Goal: Task Accomplishment & Management: Manage account settings

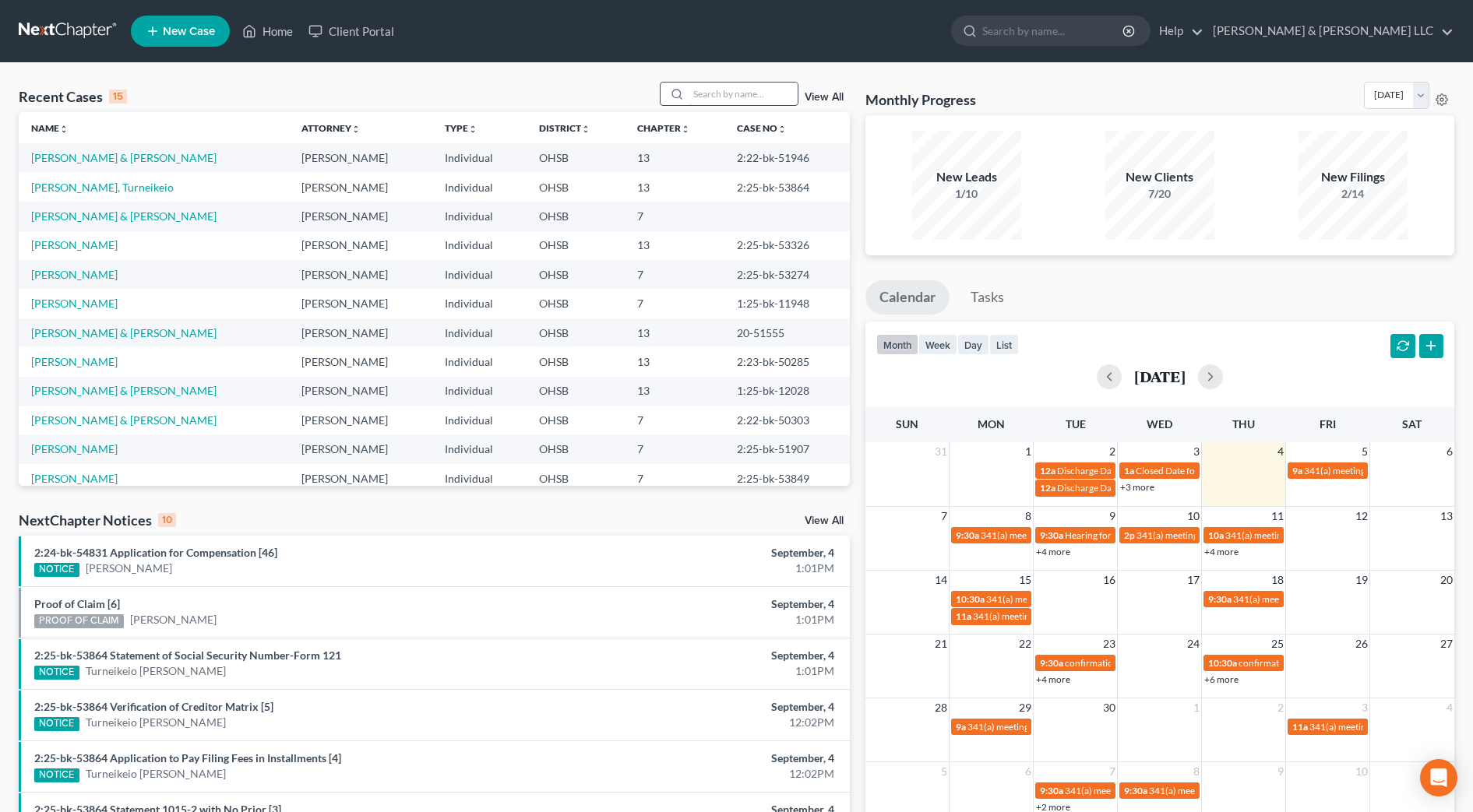
click at [757, 86] on input "search" at bounding box center [742, 93] width 109 height 22
click at [144, 162] on link "[PERSON_NAME] & [PERSON_NAME]" at bounding box center [124, 157] width 185 height 13
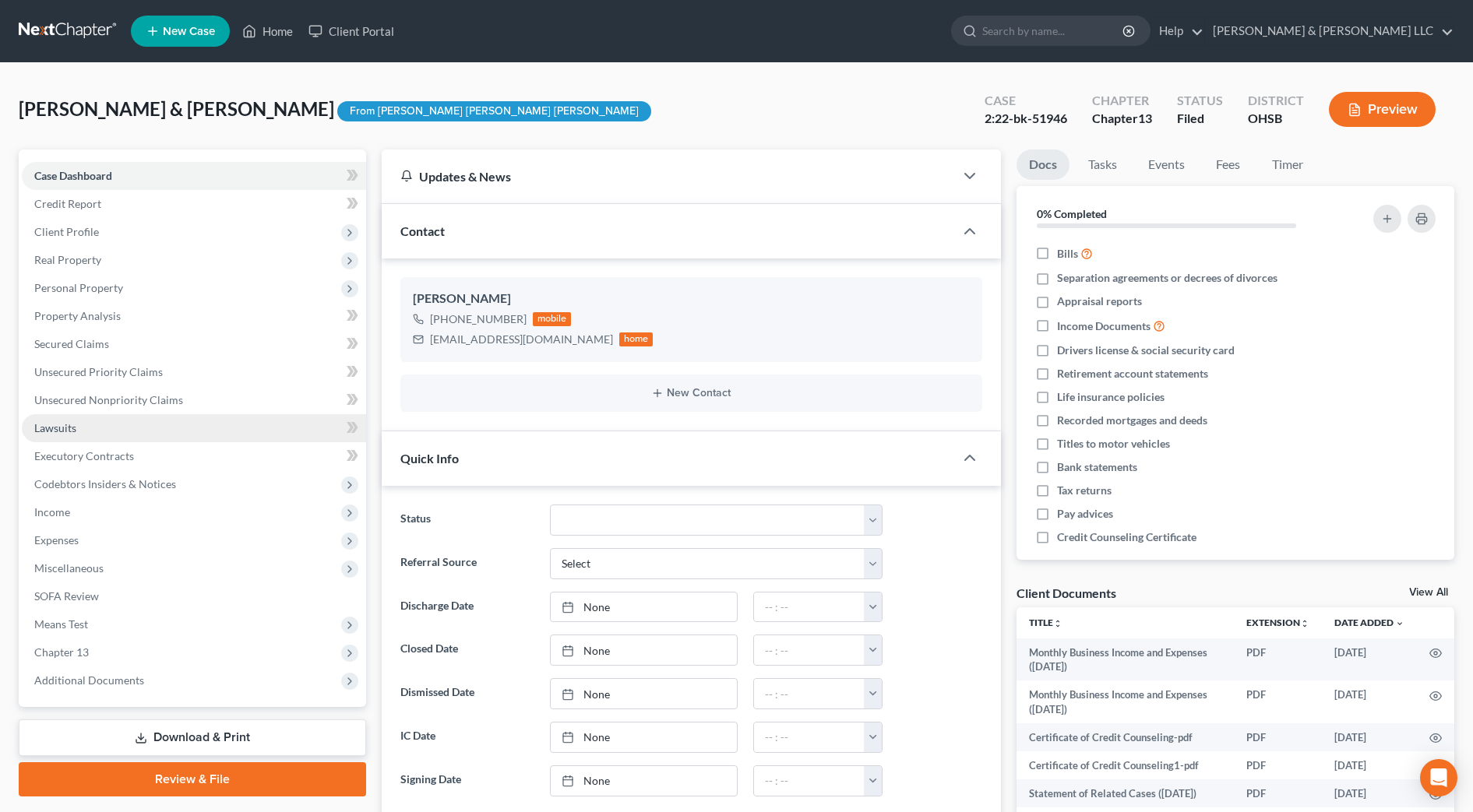
scroll to position [645, 0]
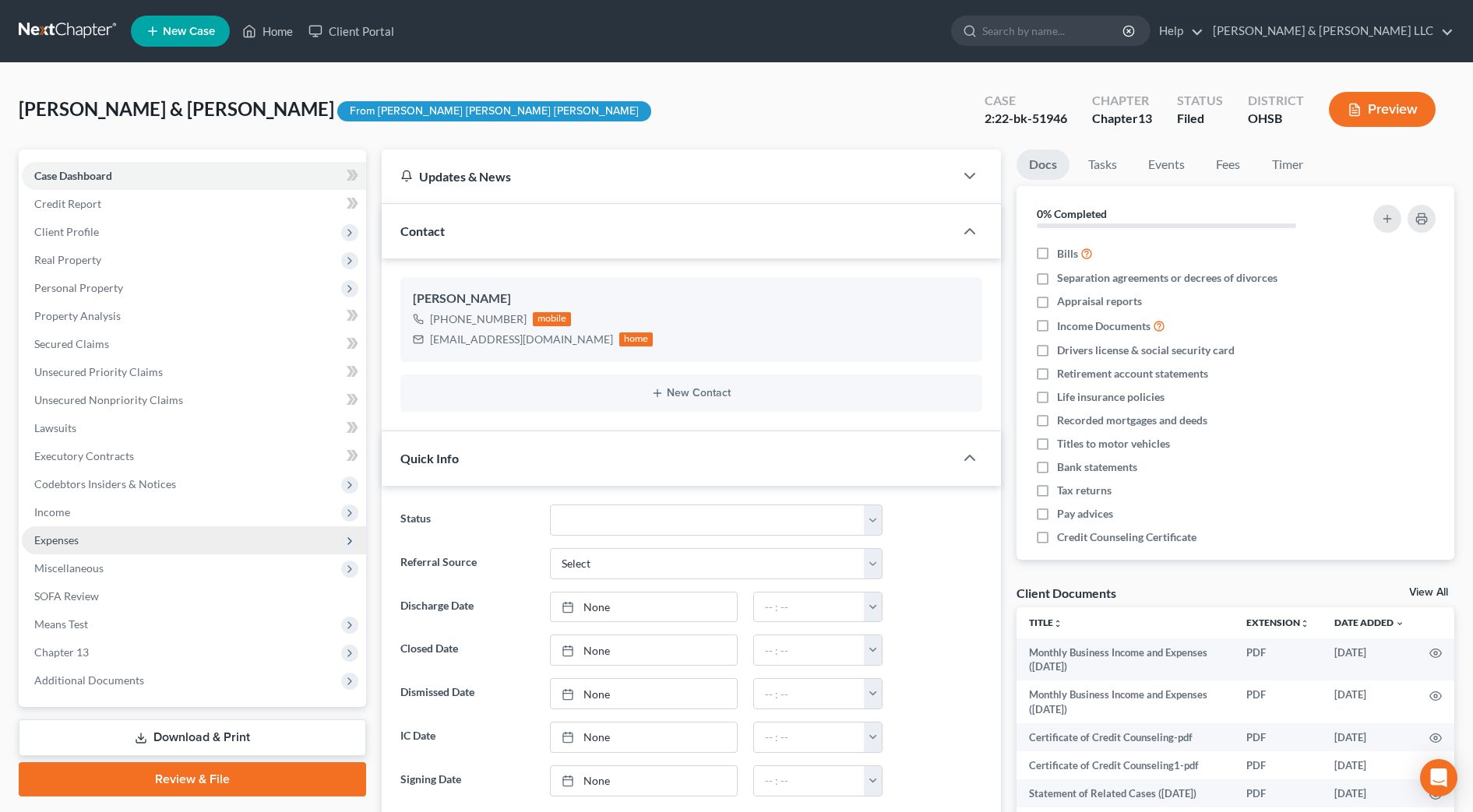
click at [120, 532] on span "Expenses" at bounding box center [193, 540] width 344 height 28
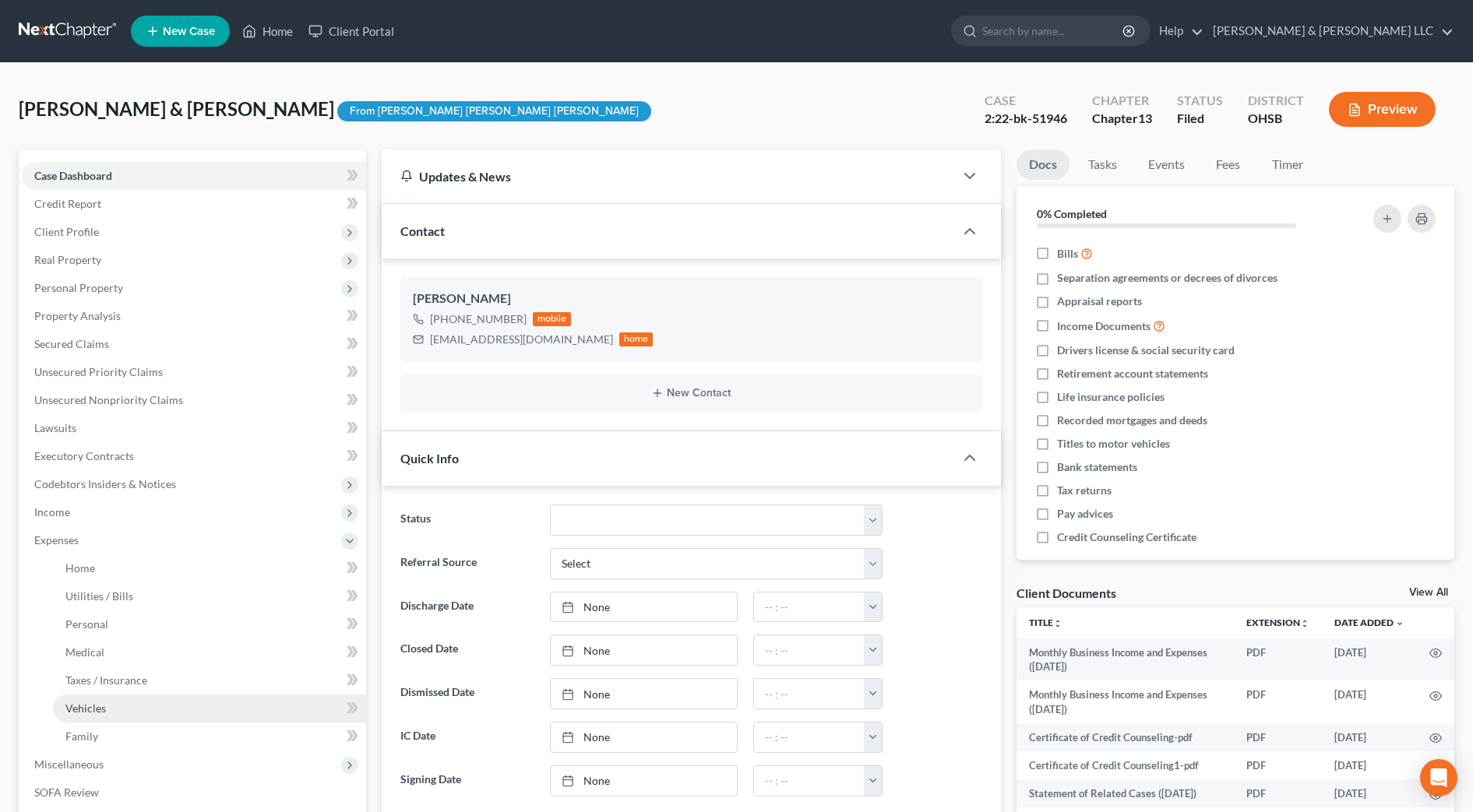
click at [127, 707] on link "Vehicles" at bounding box center [209, 708] width 313 height 28
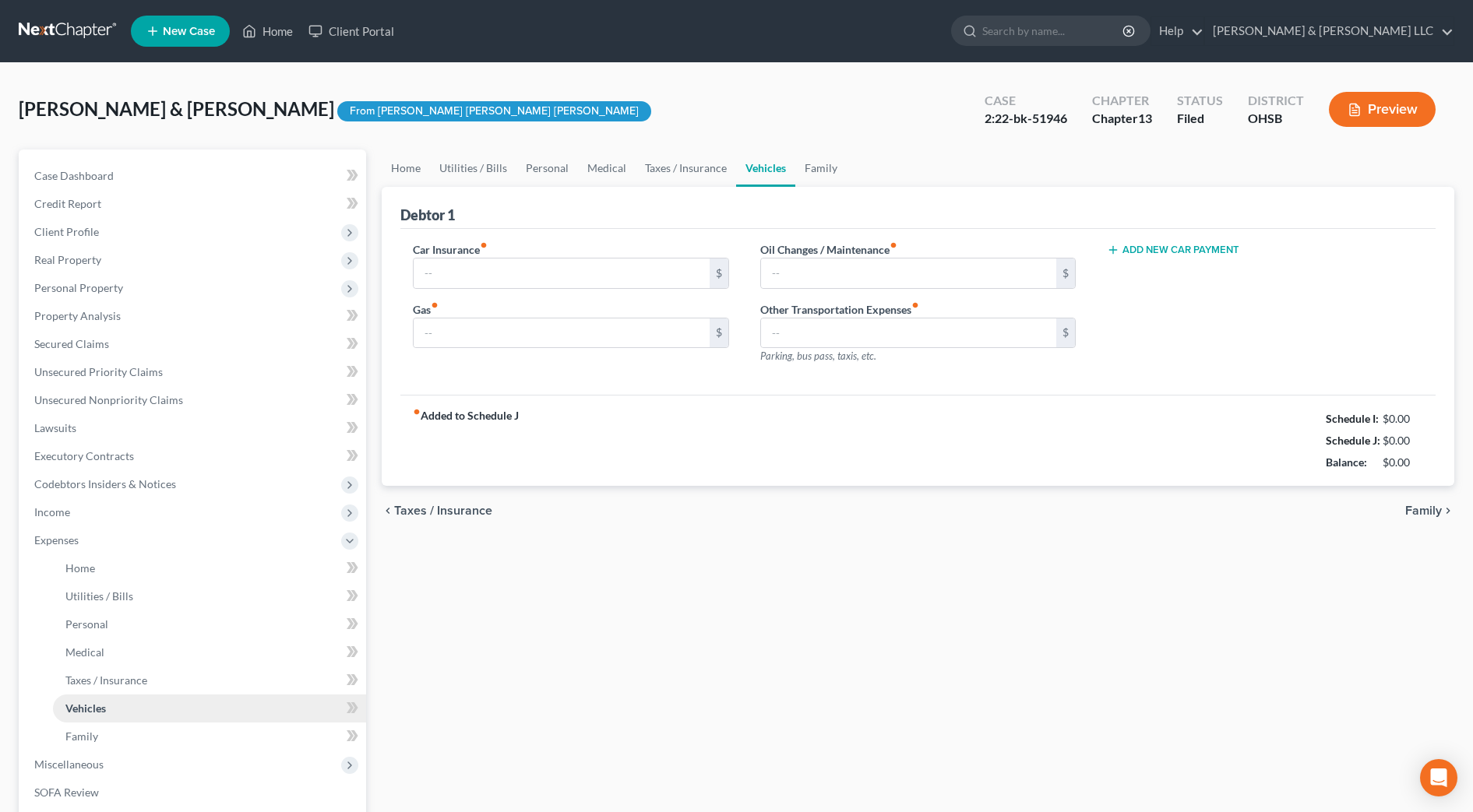
type input "175.00"
type input "550.00"
type input "0.00"
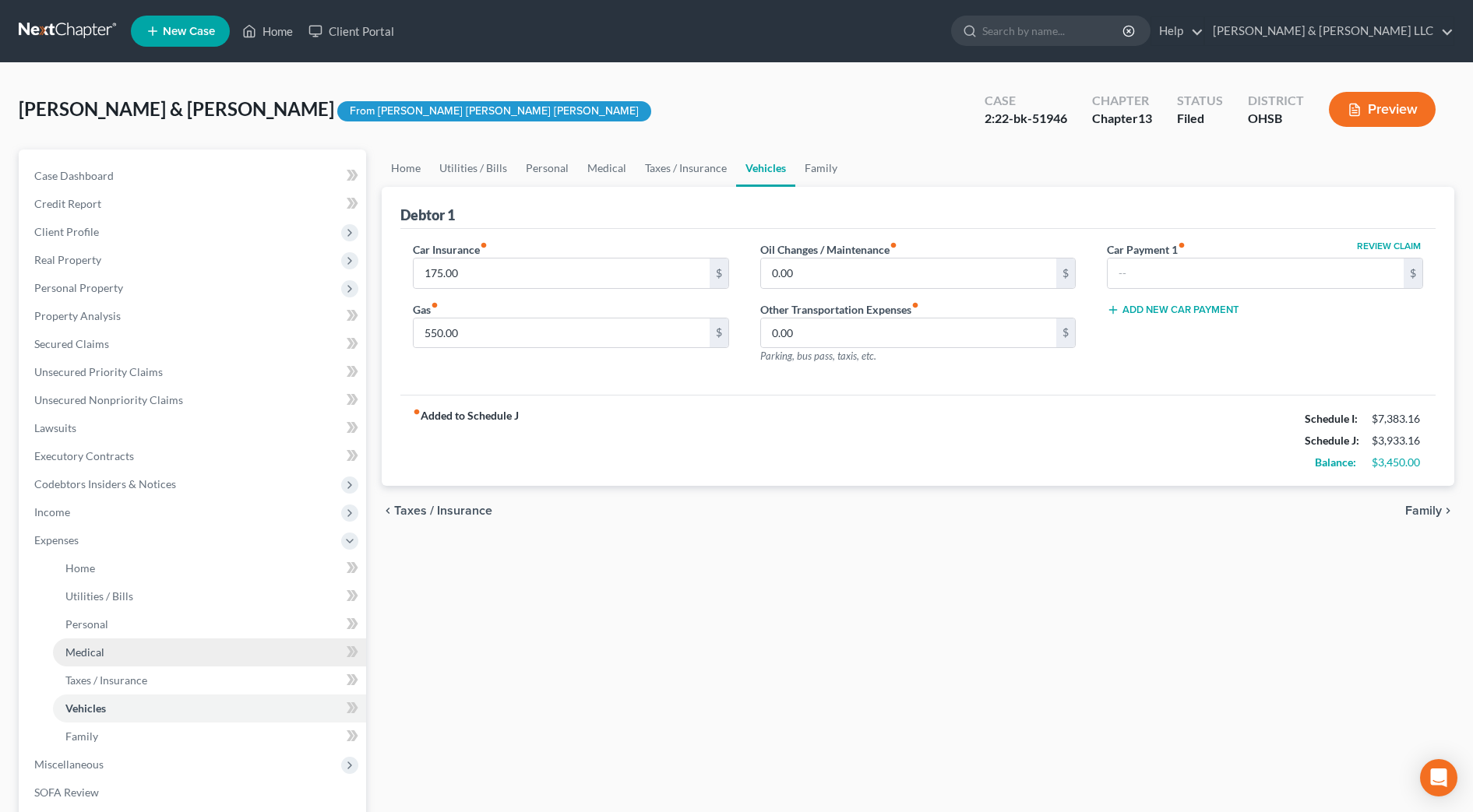
click at [124, 659] on link "Medical" at bounding box center [209, 651] width 313 height 28
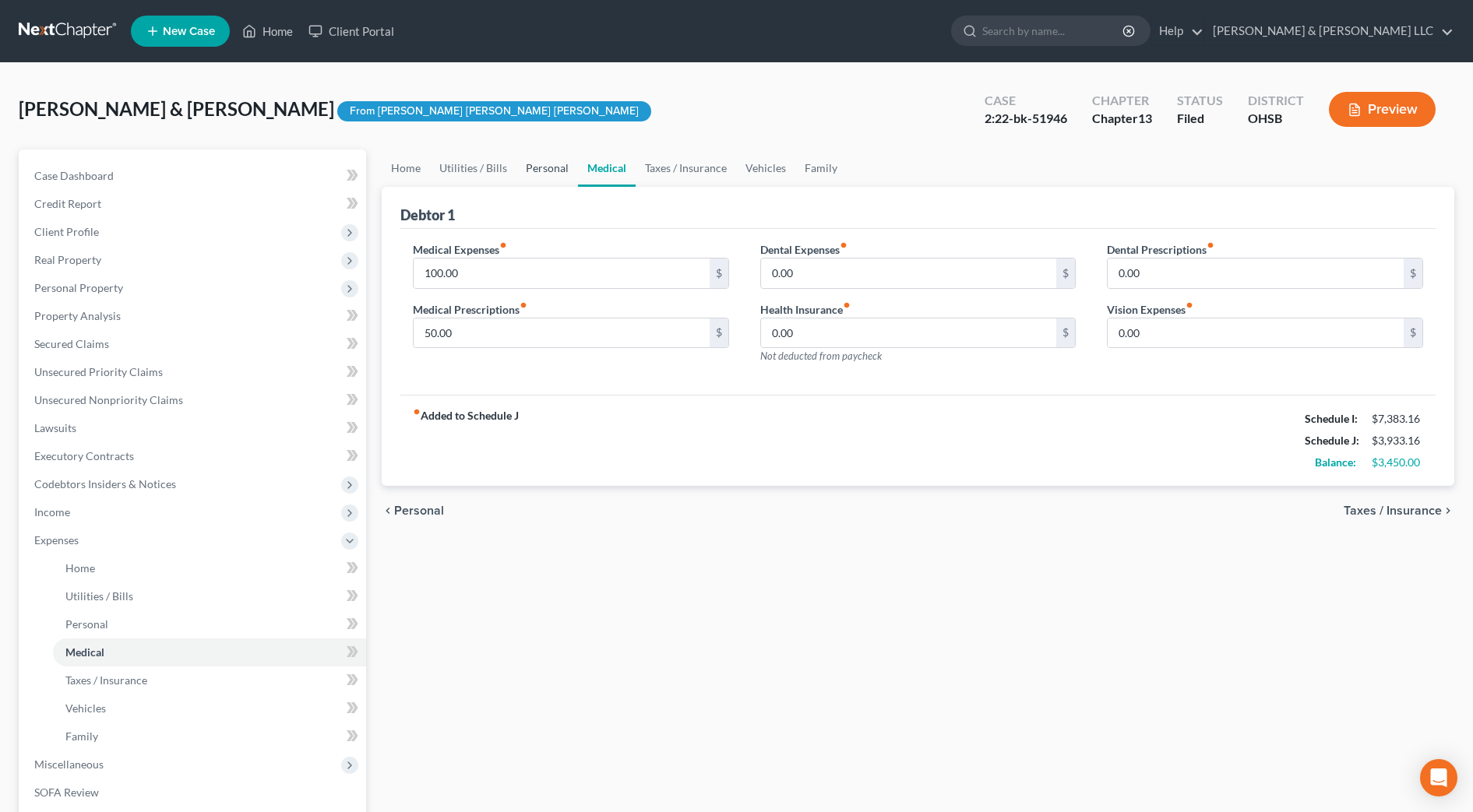
click at [560, 173] on link "Personal" at bounding box center [547, 169] width 62 height 38
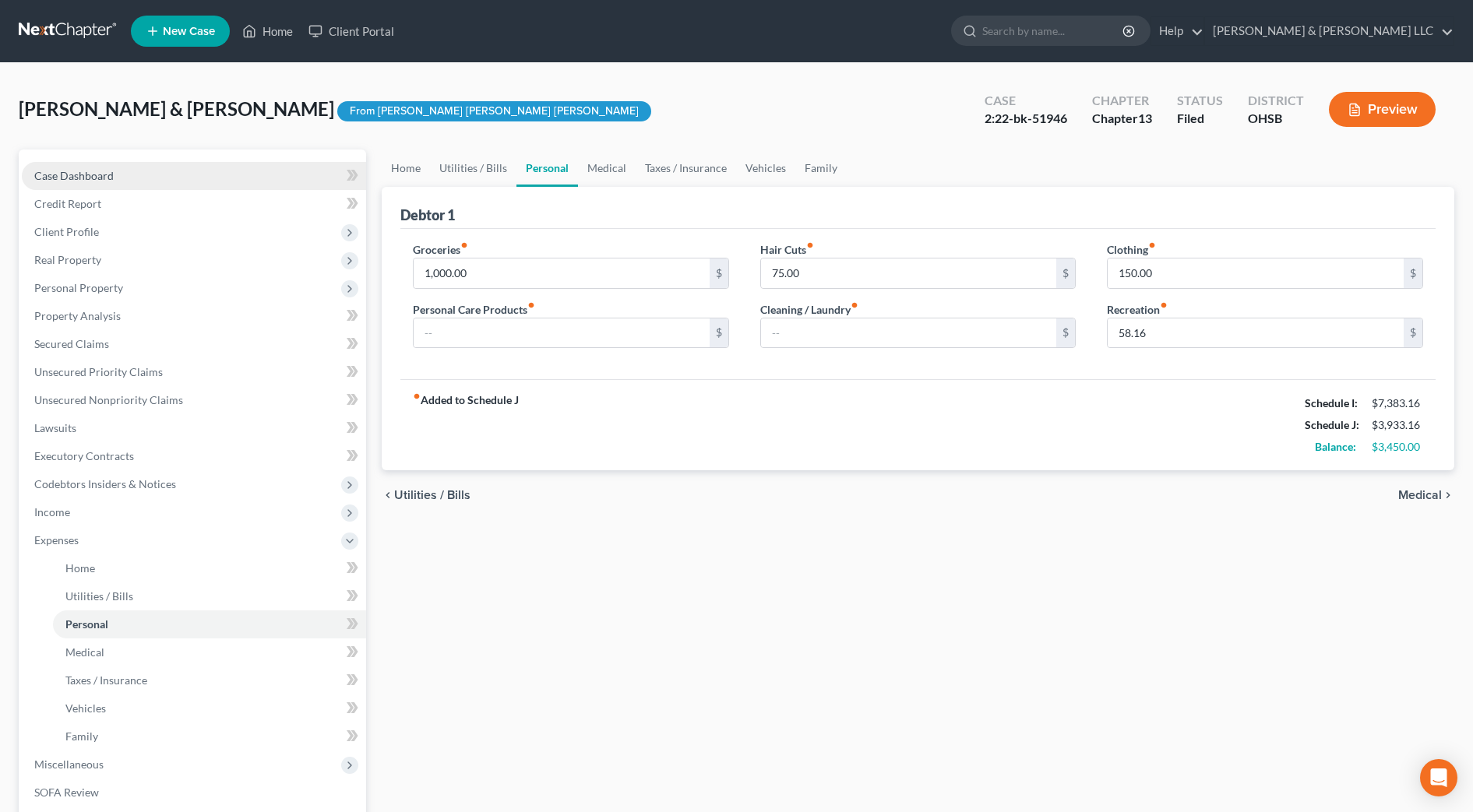
click at [124, 164] on link "Case Dashboard" at bounding box center [193, 175] width 344 height 28
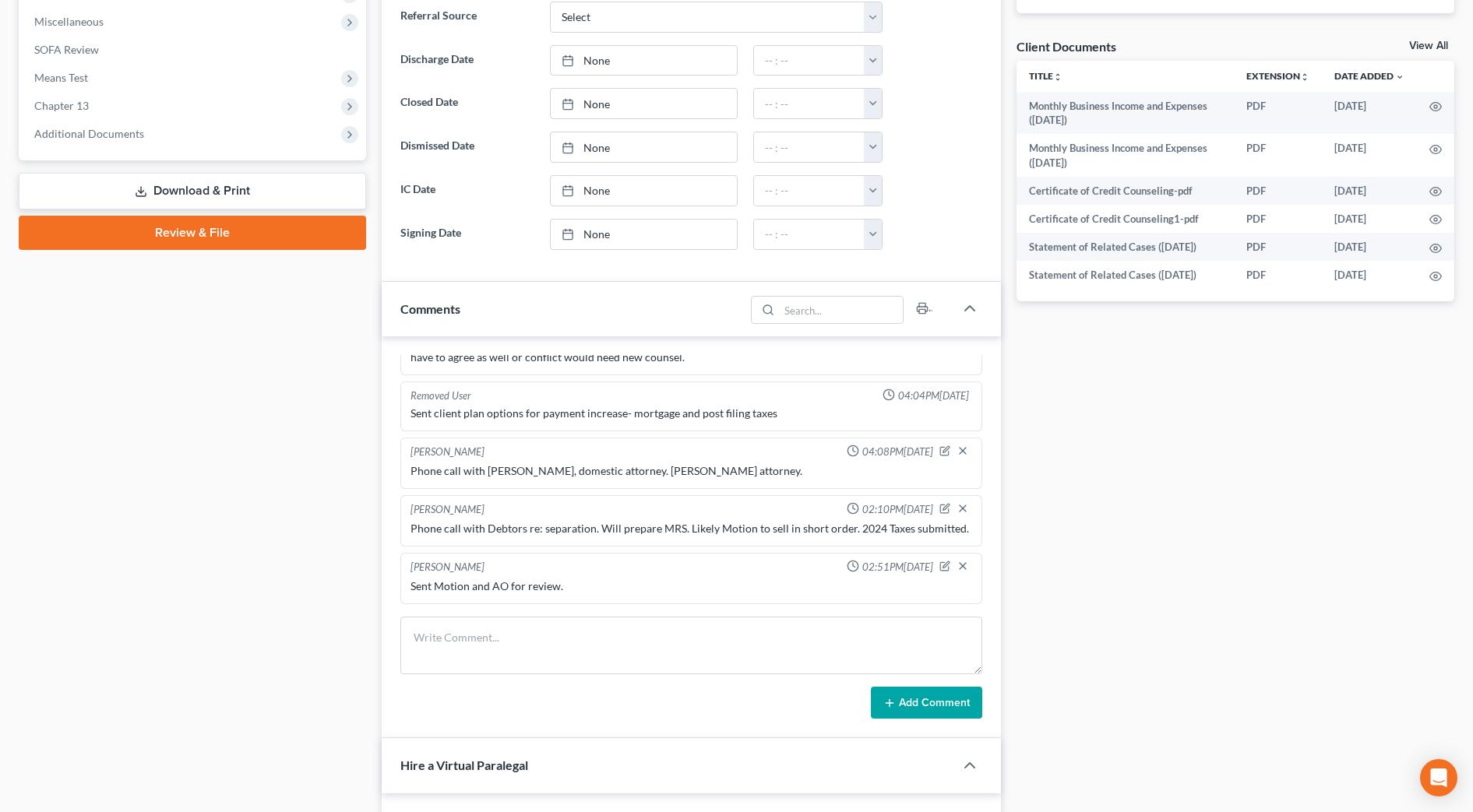
scroll to position [681, 0]
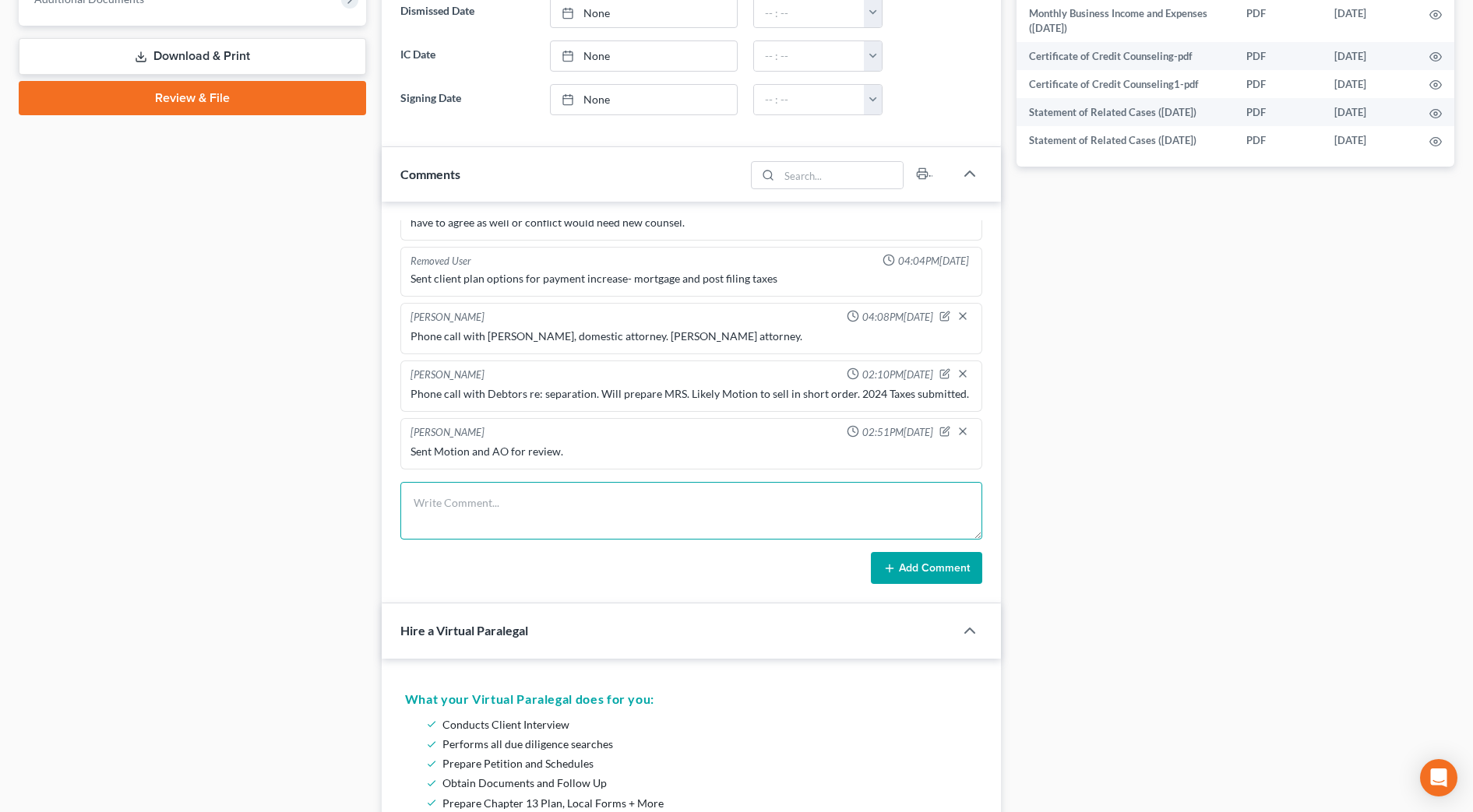
click at [486, 502] on textarea at bounding box center [691, 511] width 582 height 57
click at [423, 497] on textarea "multiple emails re inheritance and motion to retain." at bounding box center [691, 511] width 582 height 57
type textarea "Multiple emails re inheritance and motion to retain."
click at [968, 569] on button "Add Comment" at bounding box center [926, 568] width 111 height 32
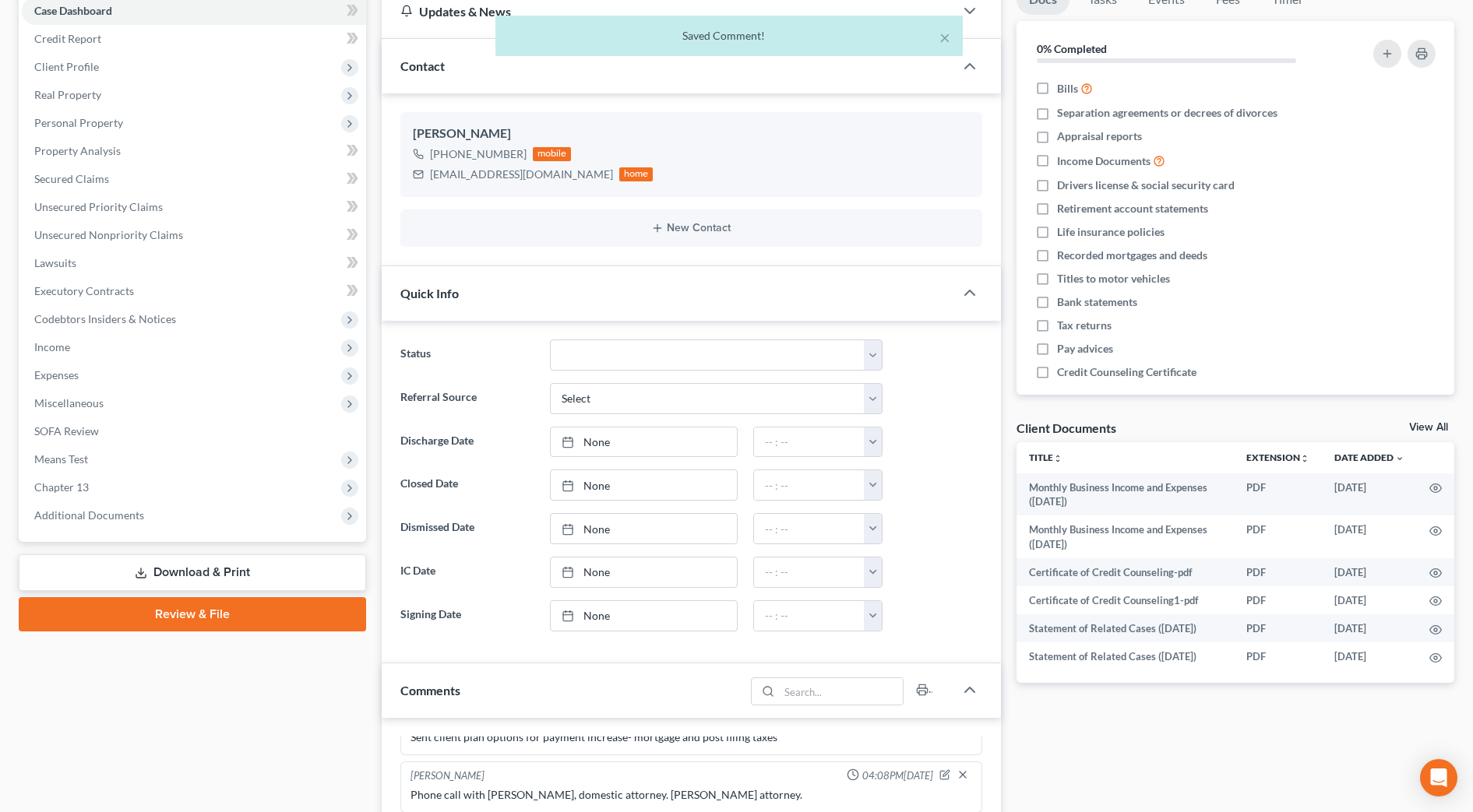
scroll to position [0, 0]
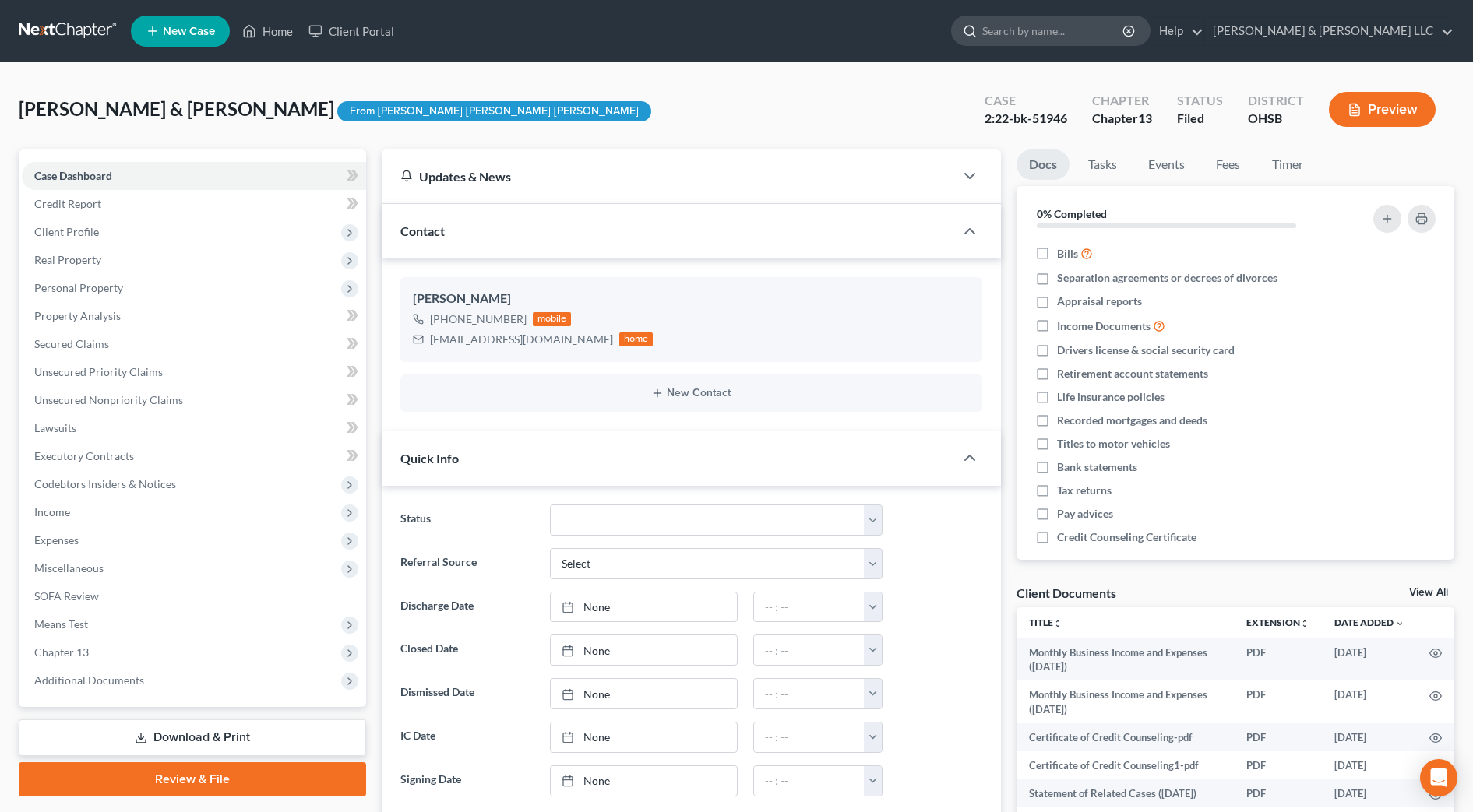
click at [1086, 34] on input "search" at bounding box center [1053, 31] width 143 height 29
type input "vala"
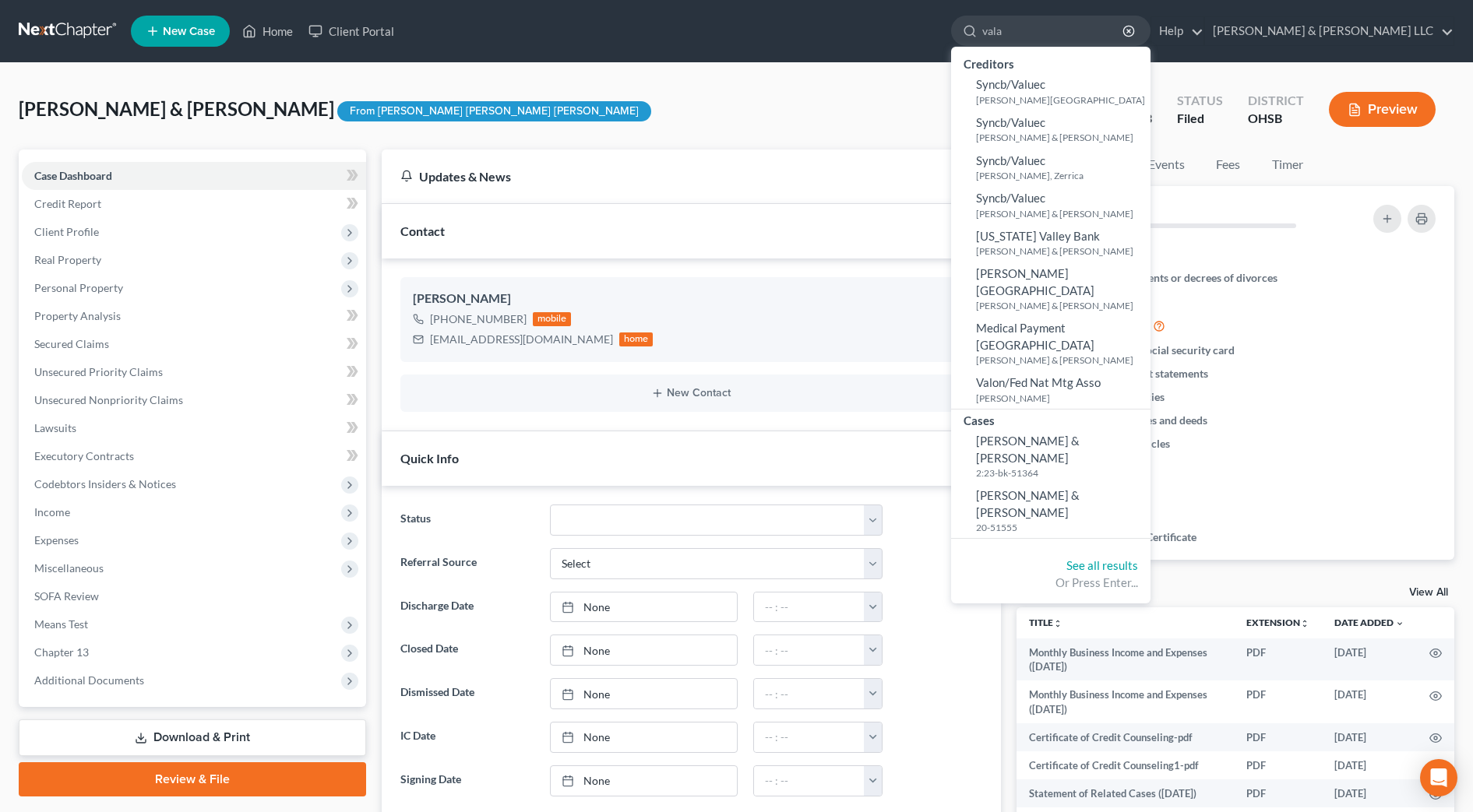
click at [859, 125] on div "[PERSON_NAME] & [PERSON_NAME] Upgraded From [PERSON_NAME] [PERSON_NAME] [PERSON…" at bounding box center [736, 115] width 1435 height 67
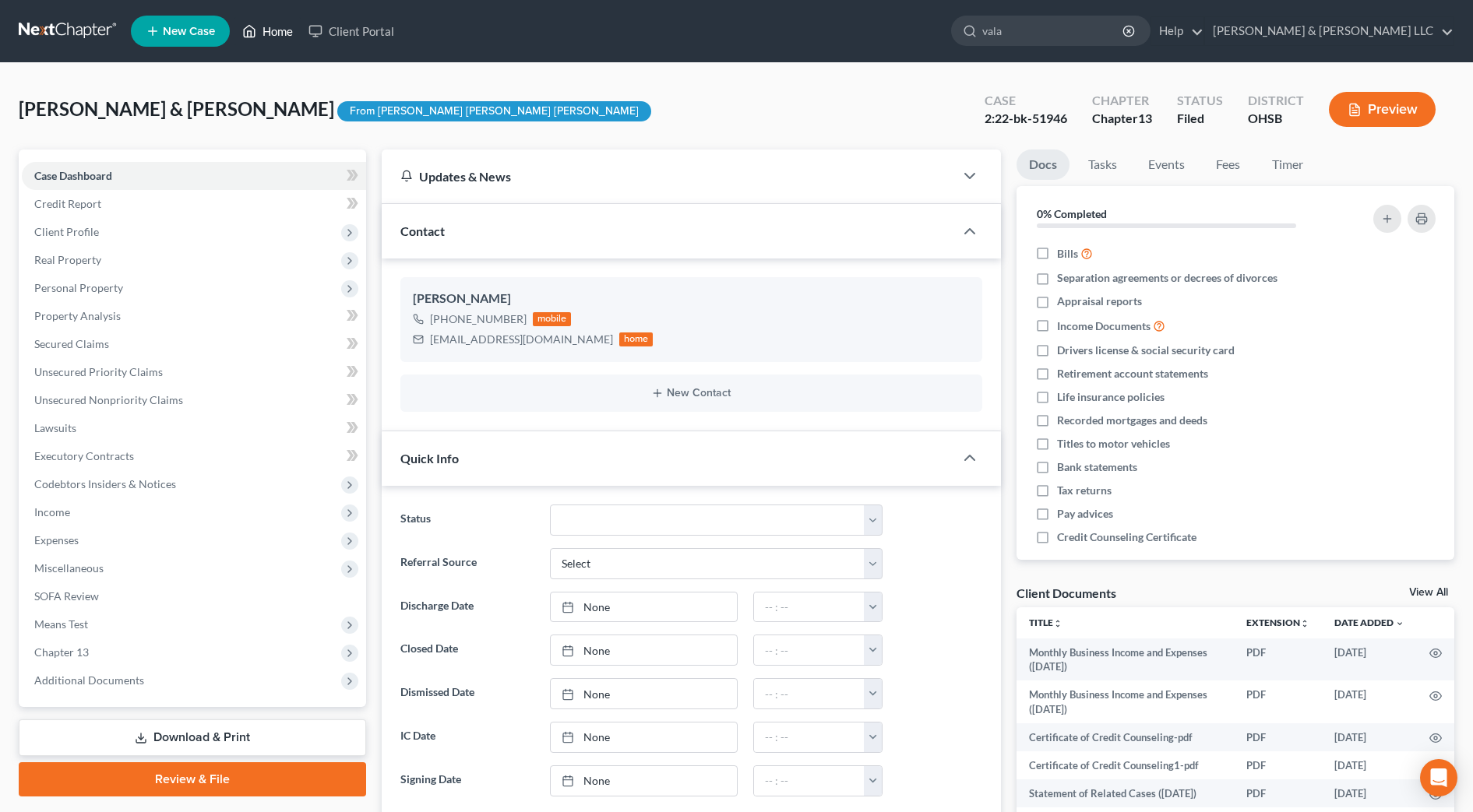
click at [259, 21] on link "Home" at bounding box center [267, 31] width 66 height 28
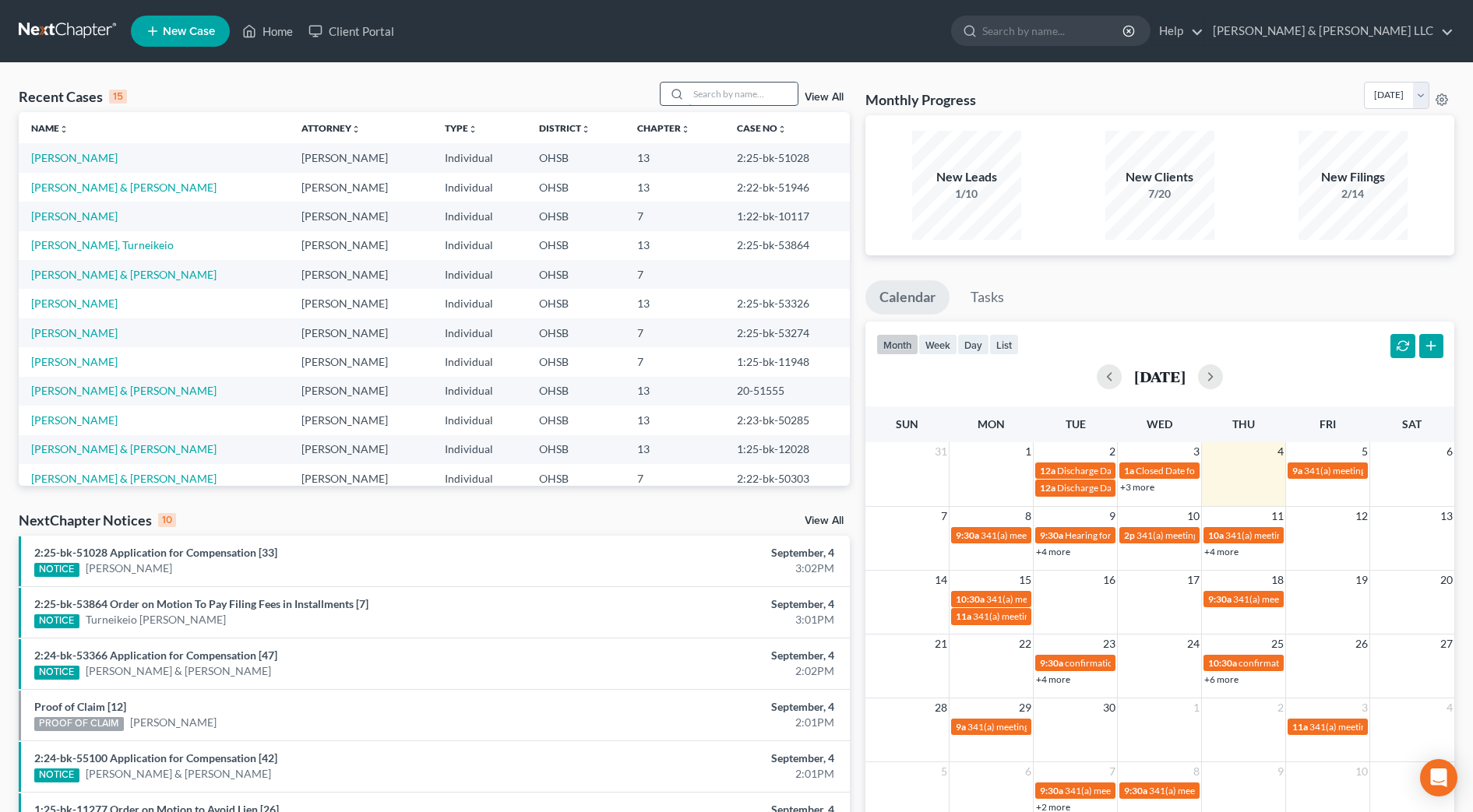
click at [741, 86] on input "search" at bounding box center [742, 93] width 109 height 22
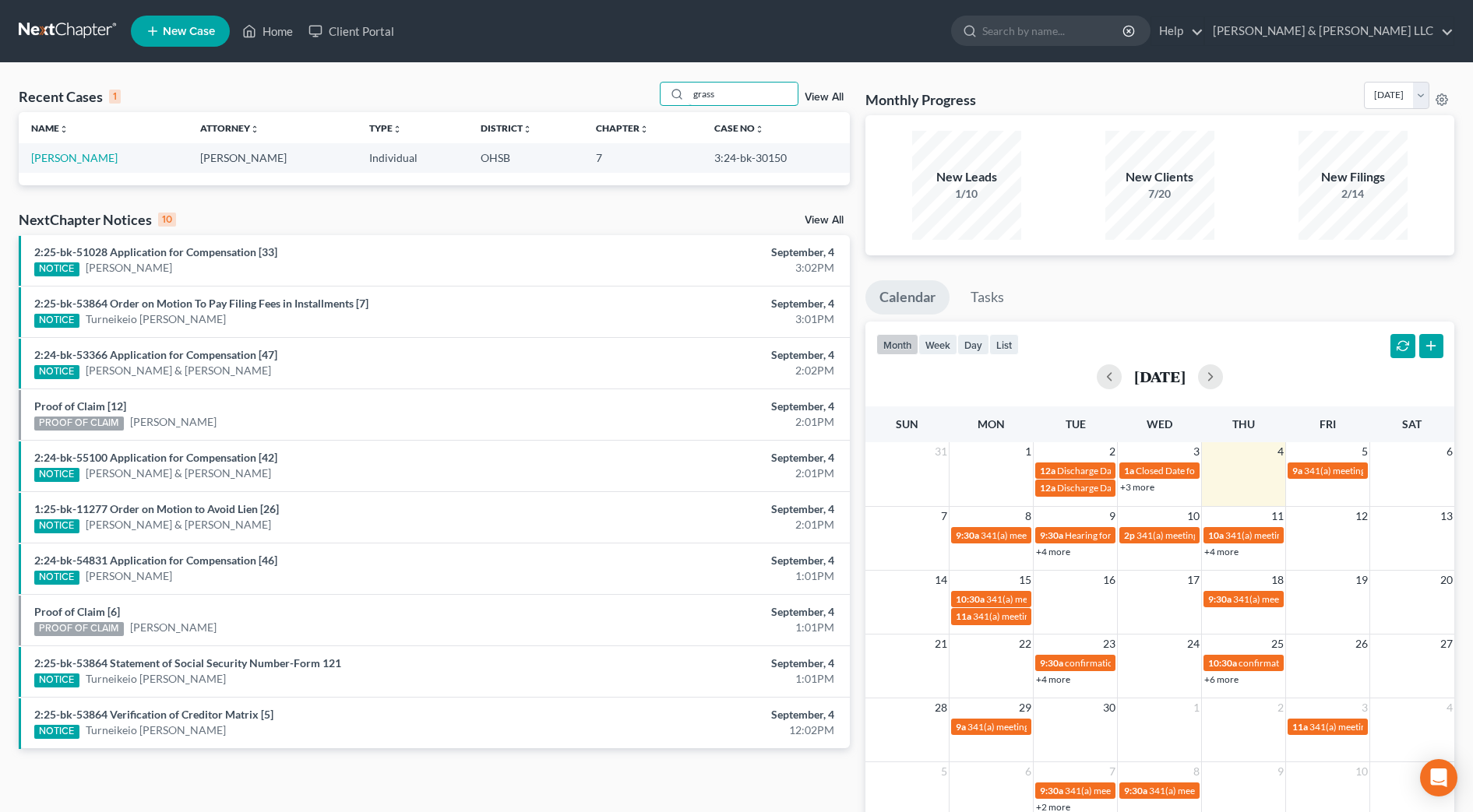
type input "grass"
